Goal: Task Accomplishment & Management: Complete application form

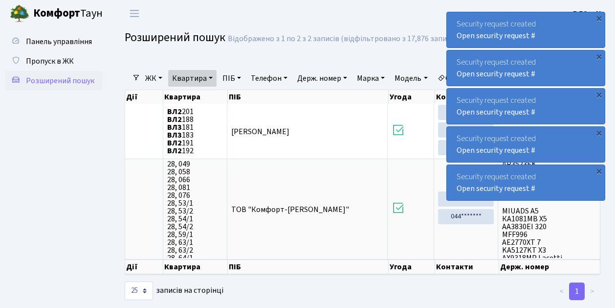
select select "25"
click at [44, 60] on span "Пропуск в ЖК" at bounding box center [50, 61] width 48 height 11
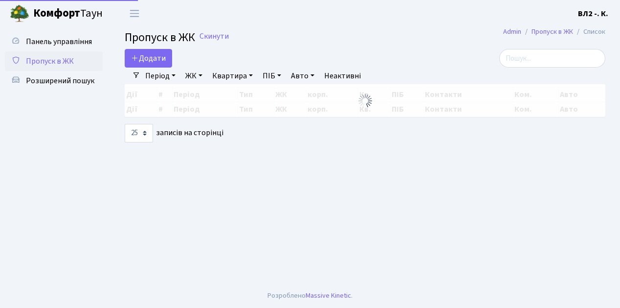
select select "25"
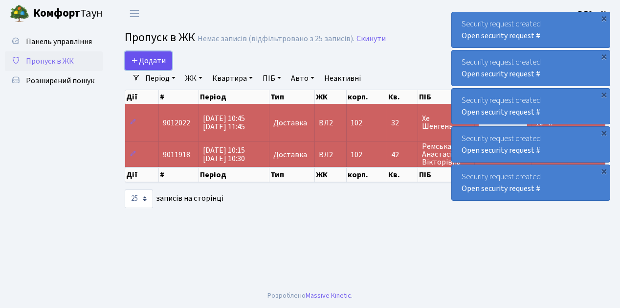
click at [168, 67] on link "Додати" at bounding box center [148, 60] width 47 height 19
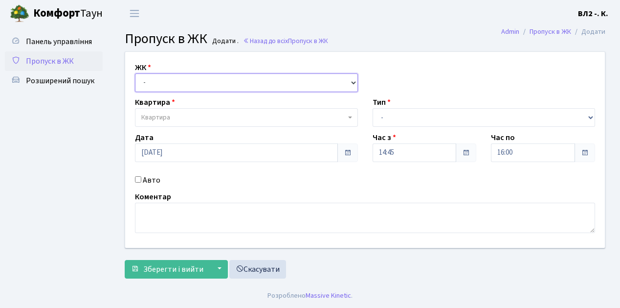
click at [352, 83] on select "- [STREET_ADDRESS][PERSON_NAME]" at bounding box center [246, 82] width 223 height 19
select select "317"
click at [135, 73] on select "- ВЛ1, Ужгородський пров., 4/1 ВЛ2, Голосіївський просп., 76 ВЛ3, пр.Голосіївсь…" at bounding box center [246, 82] width 223 height 19
select select
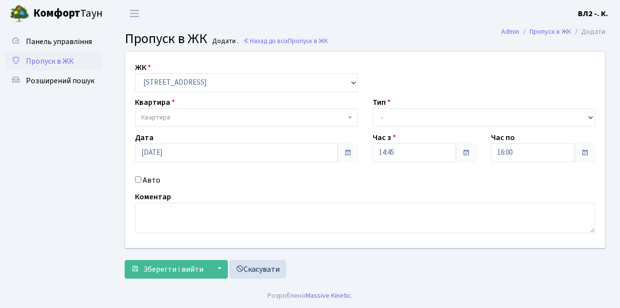
click at [348, 115] on span "Квартира" at bounding box center [246, 117] width 223 height 19
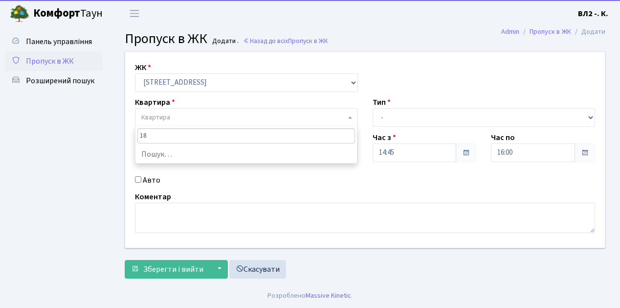
type input "188"
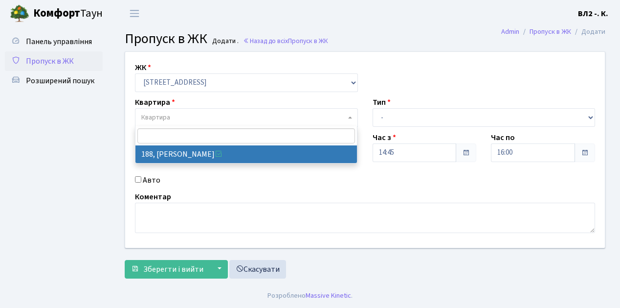
select select "40000"
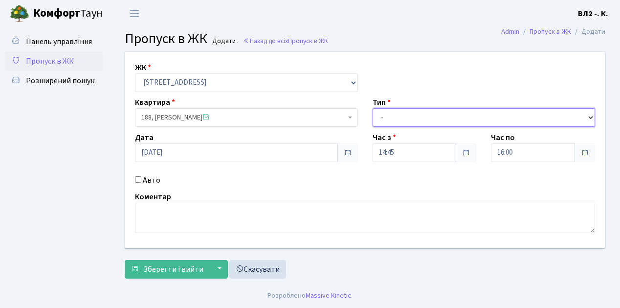
click at [590, 114] on select "- Доставка Таксі Гості Сервіс" at bounding box center [484, 117] width 223 height 19
select select "1"
click at [373, 108] on select "- Доставка Таксі Гості Сервіс" at bounding box center [484, 117] width 223 height 19
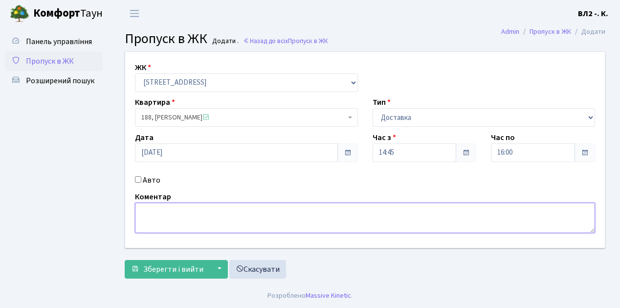
click at [138, 207] on textarea at bounding box center [365, 217] width 460 height 30
type textarea "Glovo 14-56"
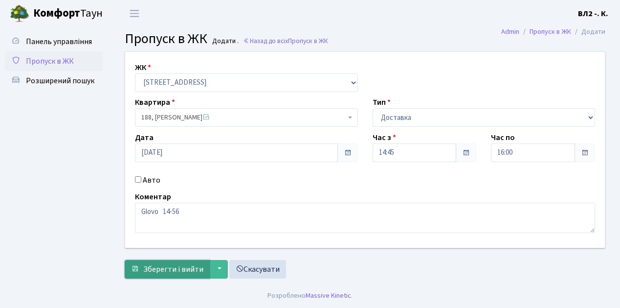
click at [149, 273] on button "Зберегти і вийти" at bounding box center [167, 269] width 85 height 19
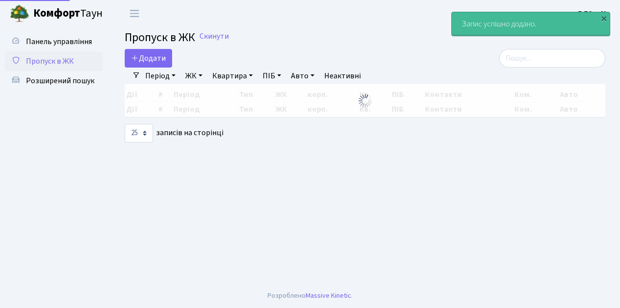
select select "25"
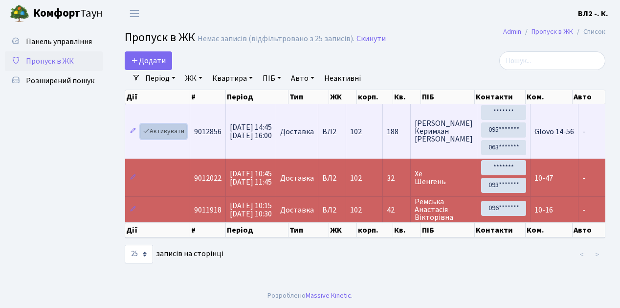
click at [181, 136] on link "Активувати" at bounding box center [163, 131] width 46 height 15
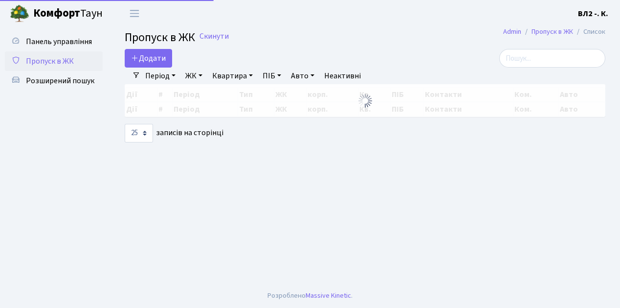
select select "25"
